Goal: Obtain resource: Download file/media

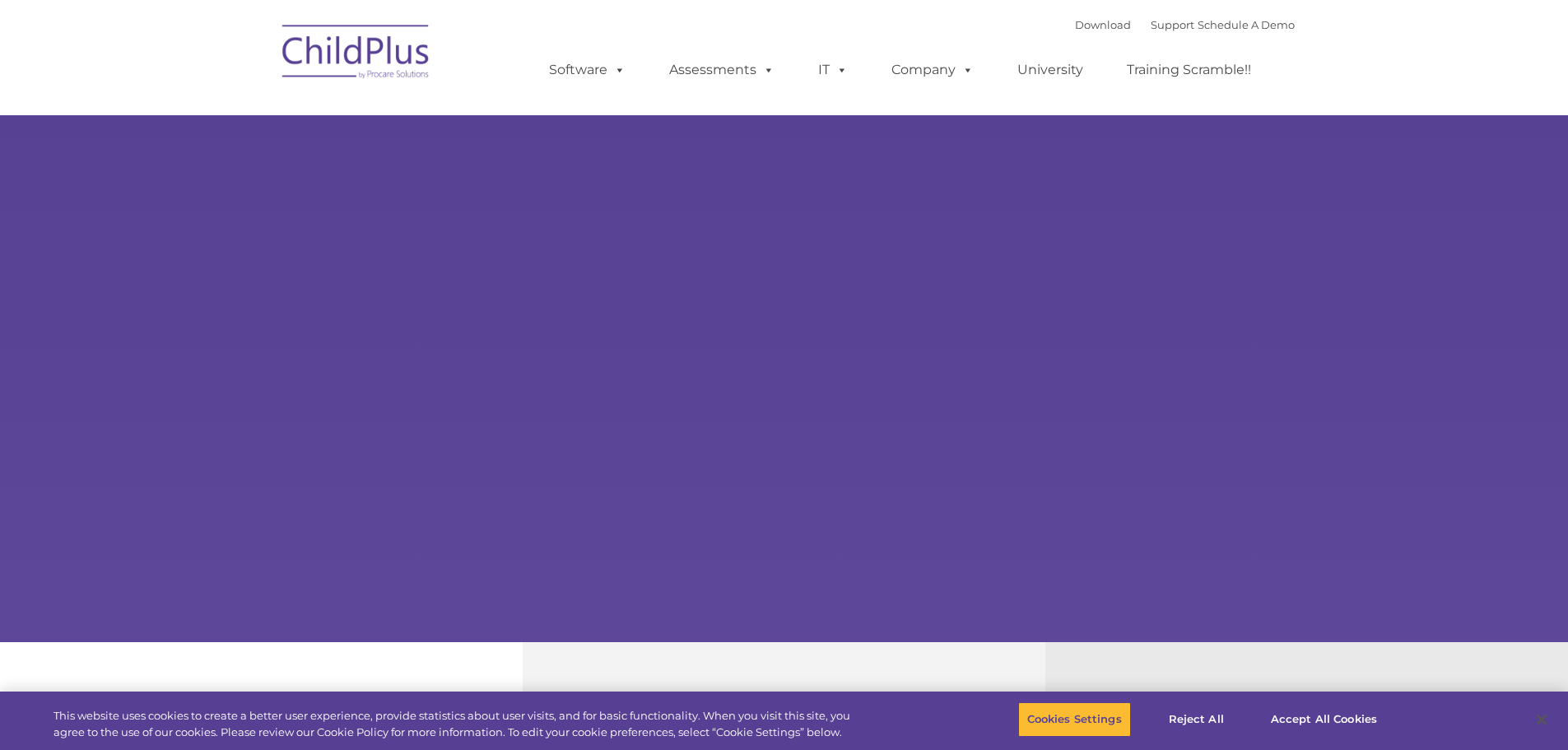
select select "MEDIUM"
click at [1075, 22] on link "Download" at bounding box center [1103, 24] width 56 height 13
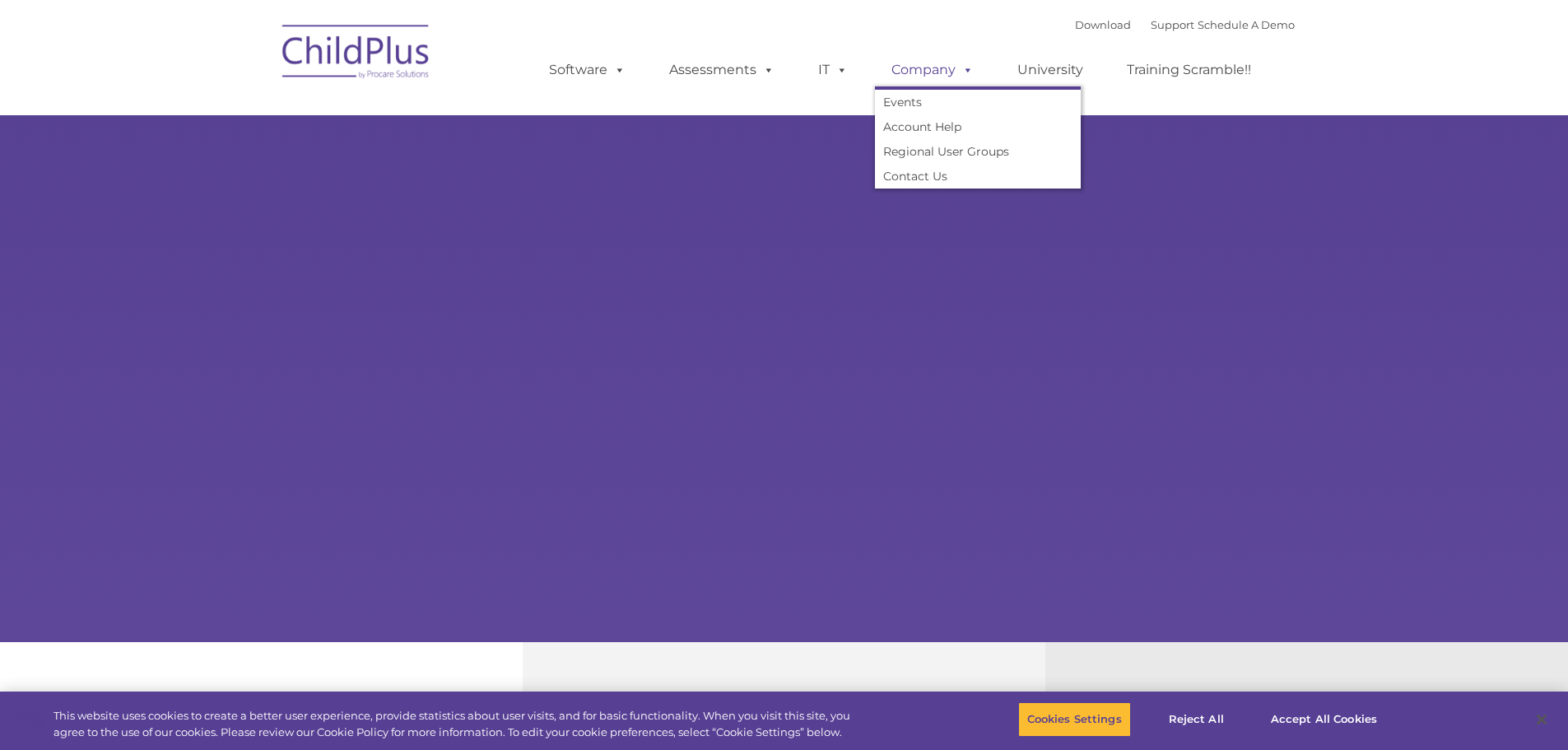
select select "MEDIUM"
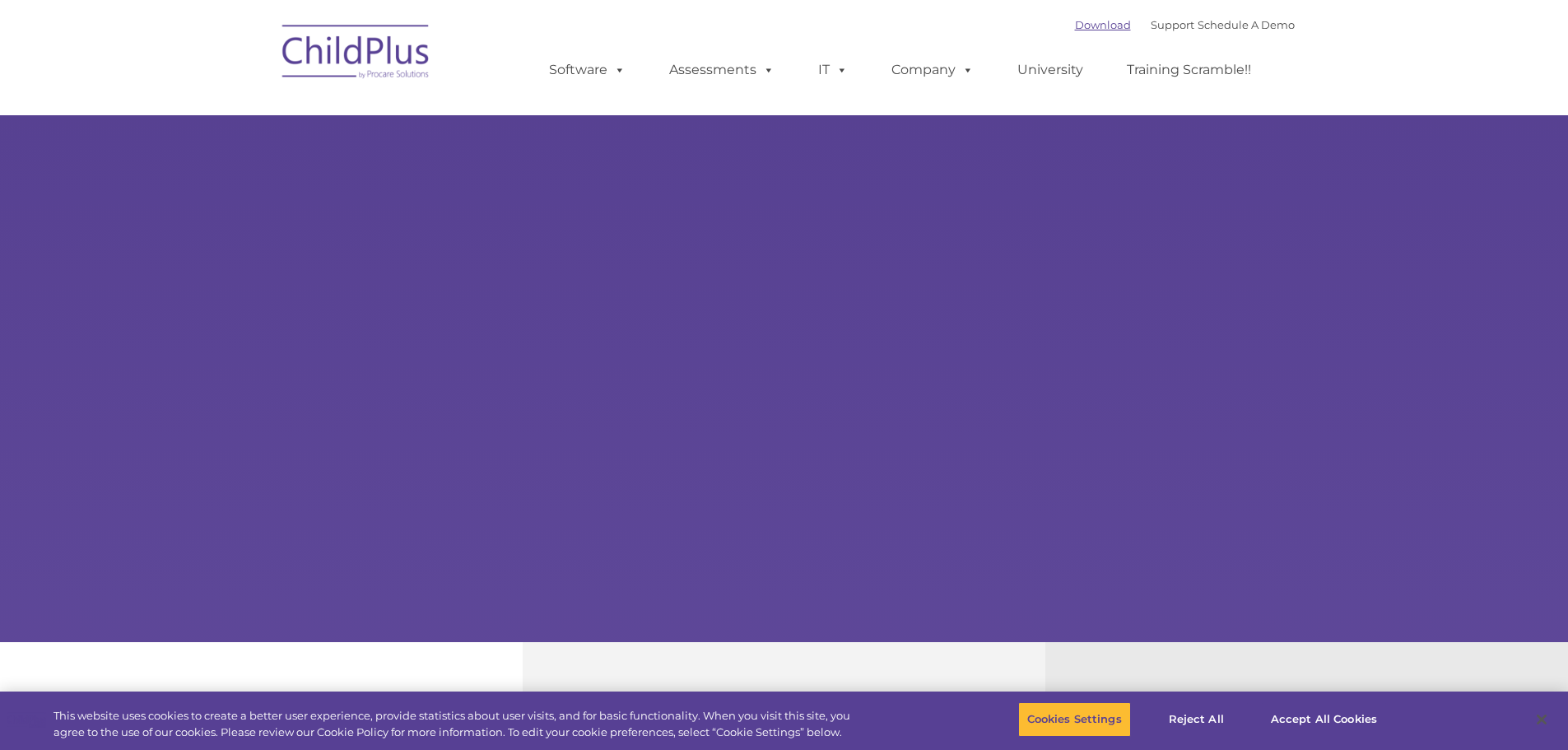
click at [1075, 28] on link "Download" at bounding box center [1103, 24] width 56 height 13
